Goal: Task Accomplishment & Management: Manage account settings

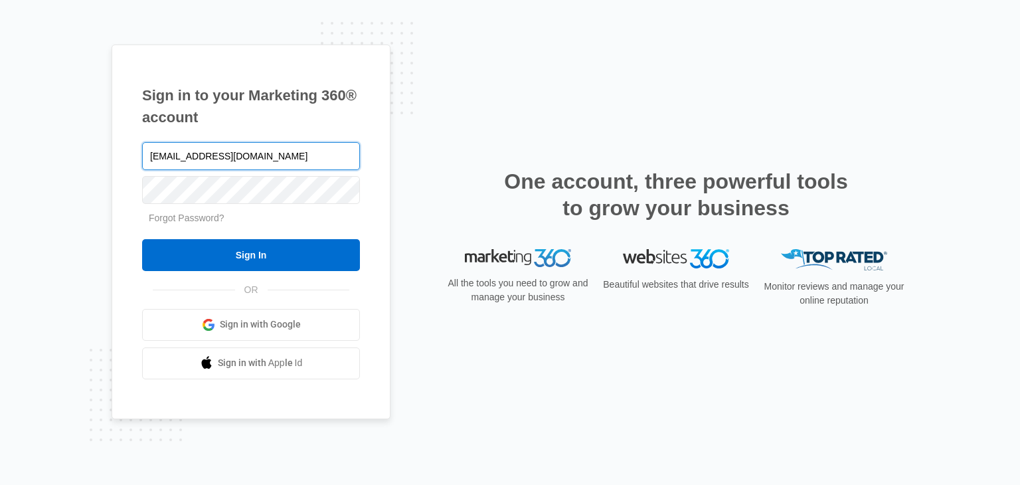
click at [286, 152] on input "[EMAIL_ADDRESS][DOMAIN_NAME]" at bounding box center [251, 156] width 218 height 28
type input "[EMAIL_ADDRESS][DOMAIN_NAME]"
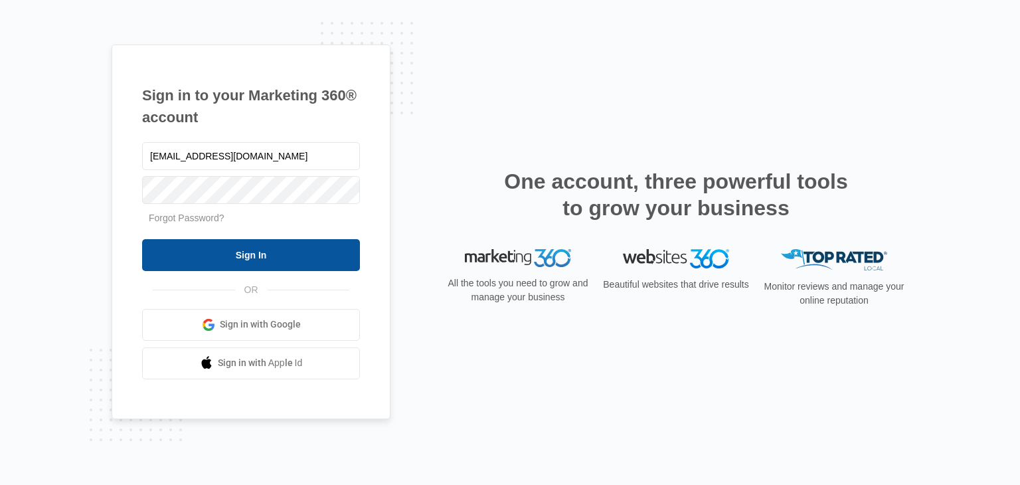
click at [228, 261] on input "Sign In" at bounding box center [251, 255] width 218 height 32
